Goal: Task Accomplishment & Management: Manage account settings

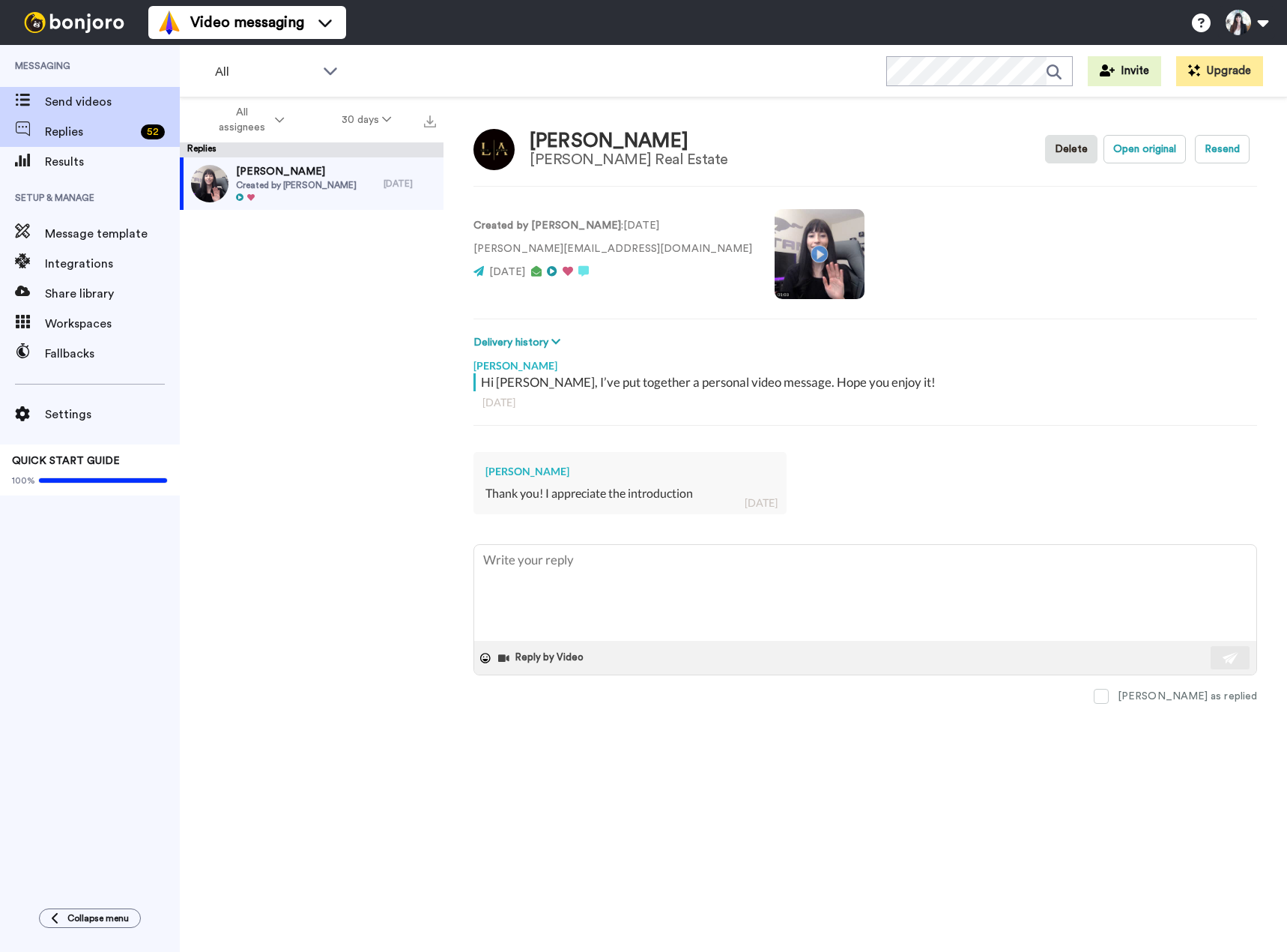
type textarea "x"
click at [69, 159] on span "Results" at bounding box center [112, 162] width 135 height 18
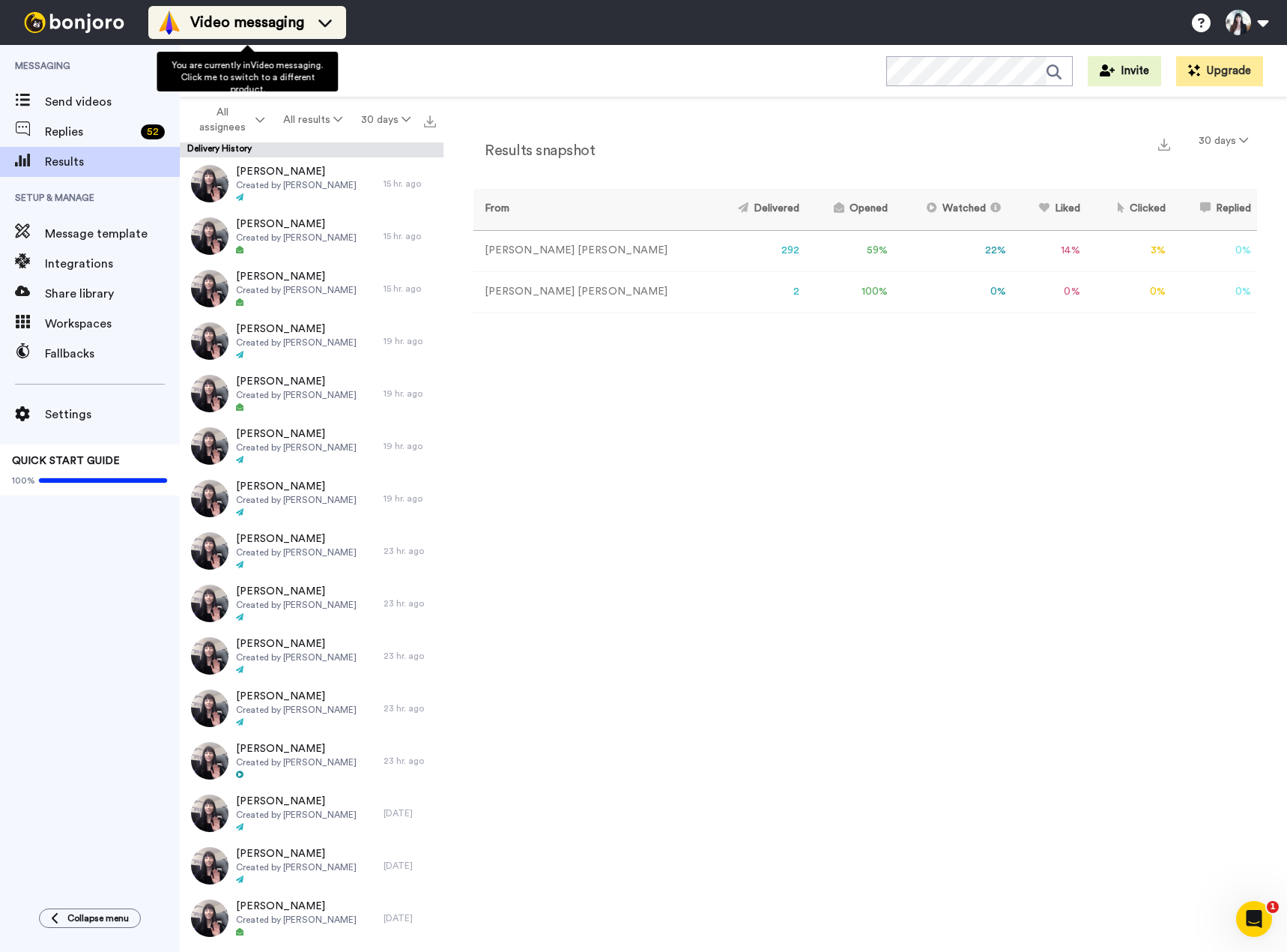
click at [216, 34] on div "Video messaging" at bounding box center [247, 23] width 180 height 24
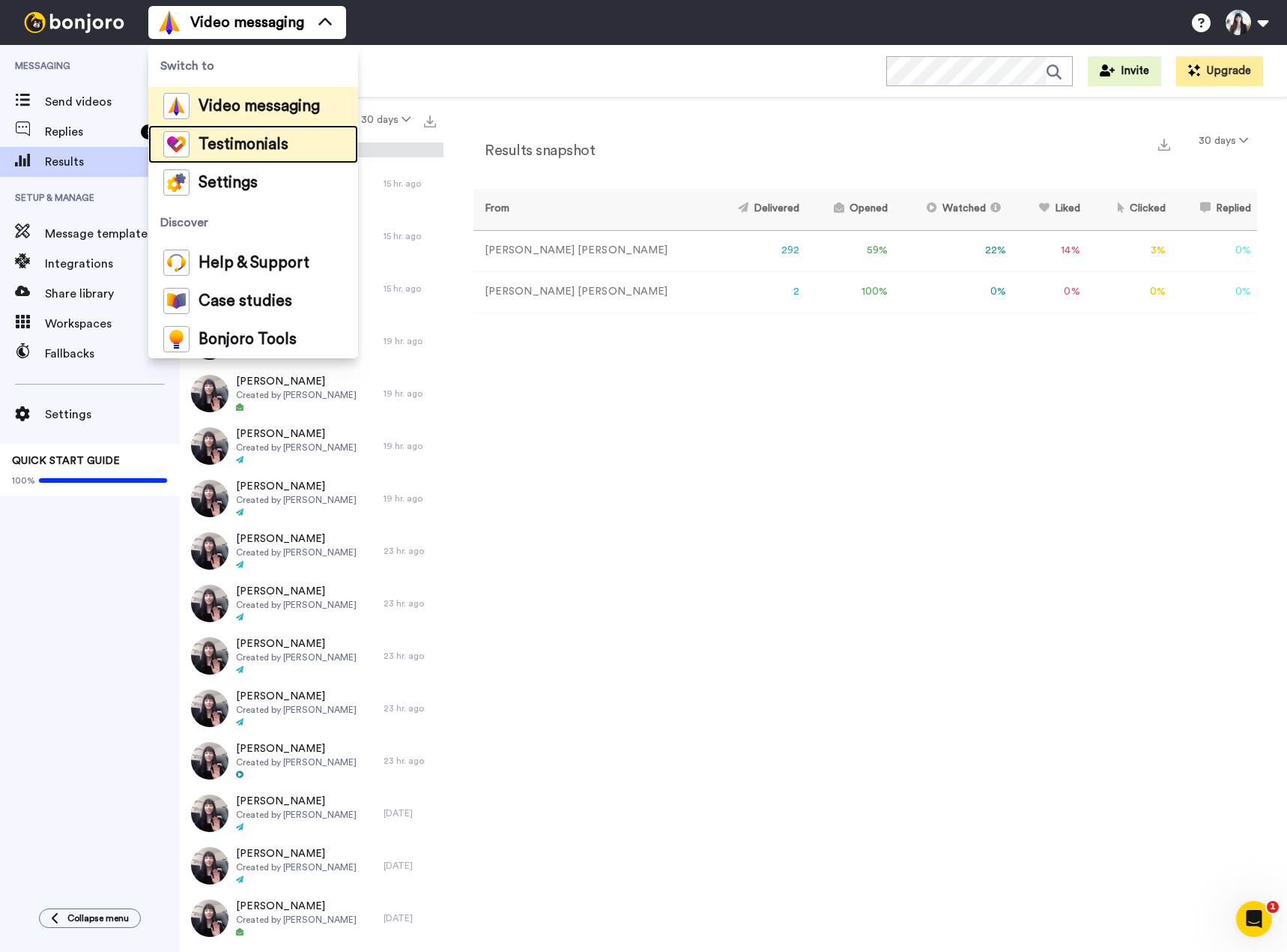
click at [246, 159] on li "Testimonials" at bounding box center [254, 144] width 210 height 38
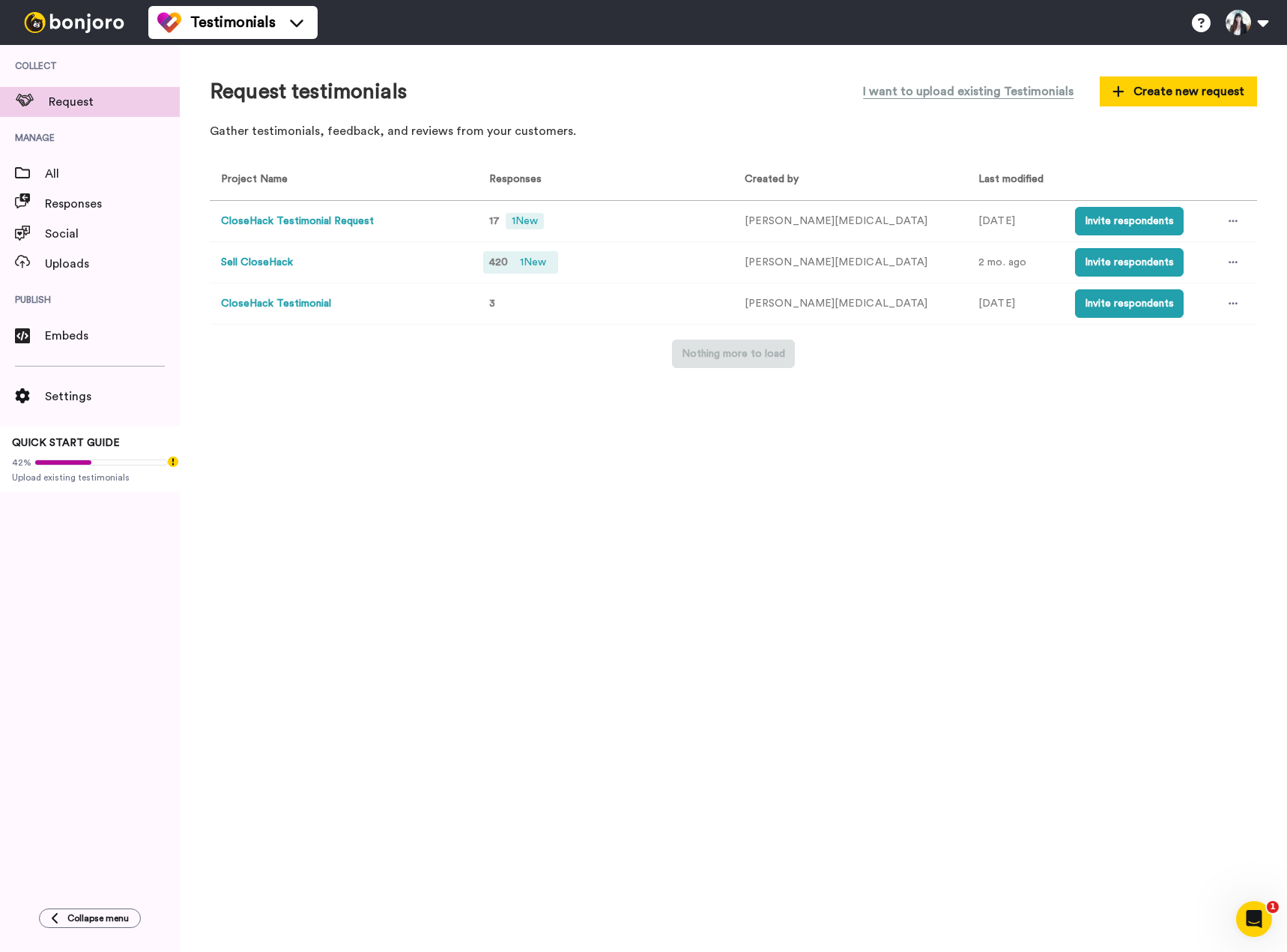
click at [527, 263] on span "1 New" at bounding box center [533, 262] width 38 height 16
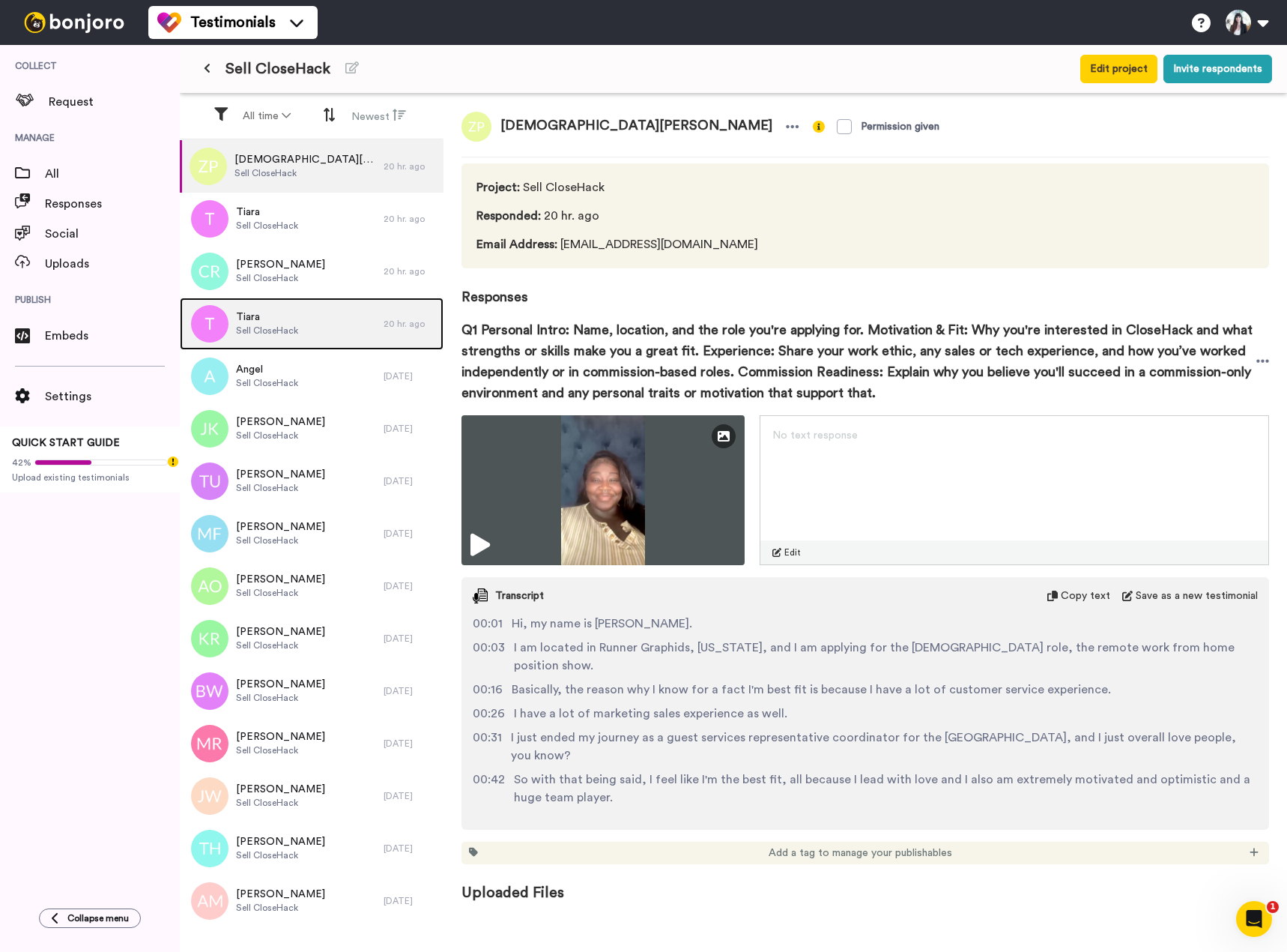
click at [302, 317] on div "Tiara Sell CloseHack" at bounding box center [282, 323] width 204 height 53
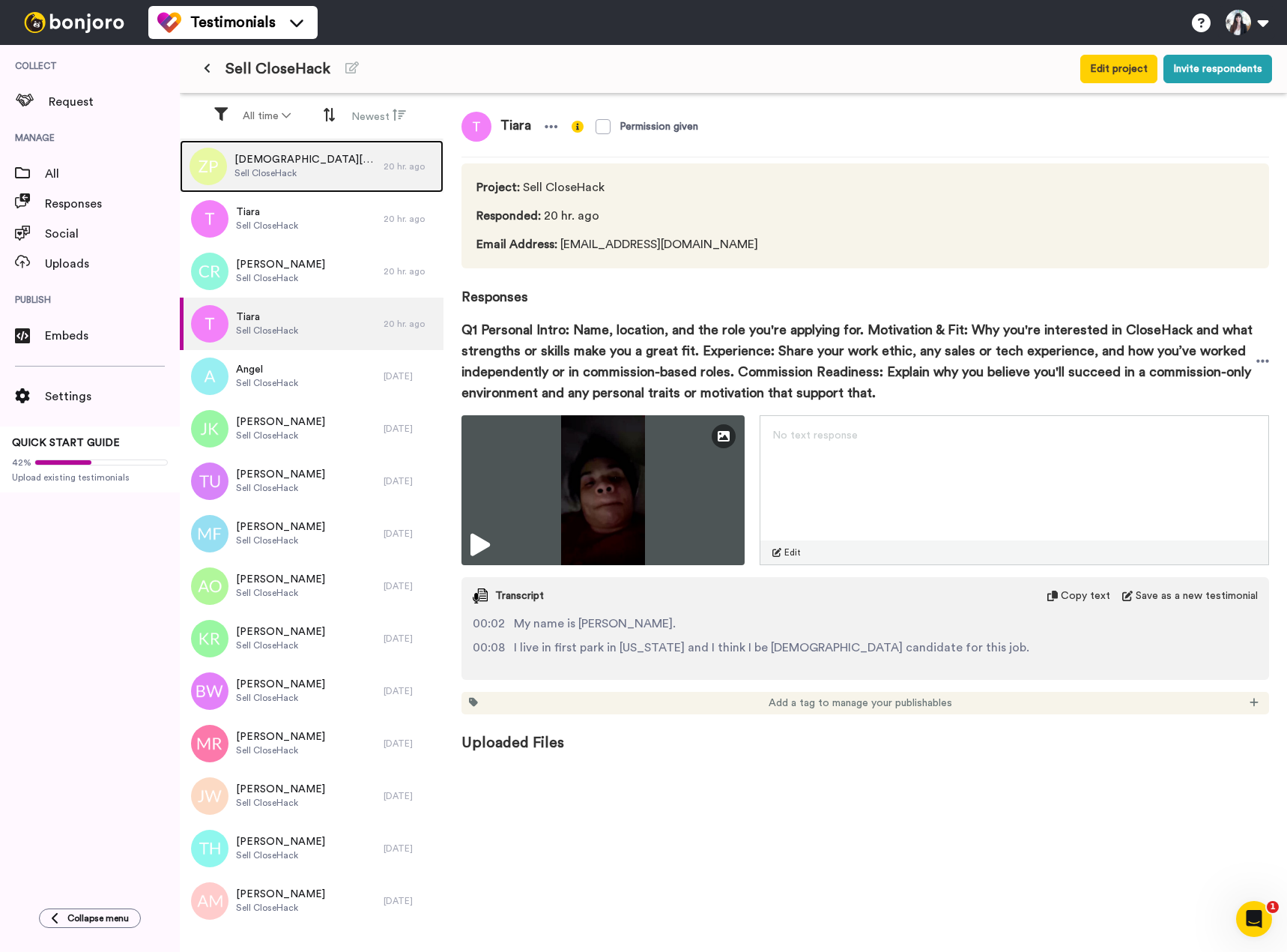
click at [327, 185] on div "[PERSON_NAME] Sell CloseHack" at bounding box center [282, 167] width 204 height 53
